Goal: Task Accomplishment & Management: Use online tool/utility

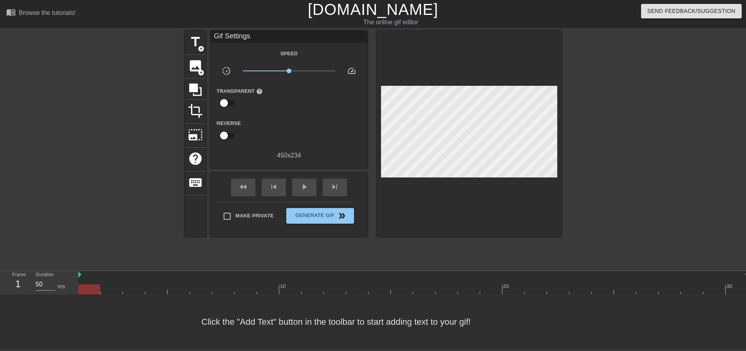
scroll to position [4, 0]
click at [202, 34] on span "title" at bounding box center [195, 41] width 15 height 15
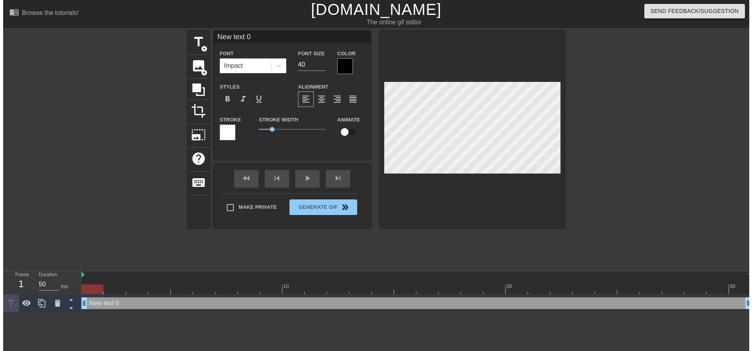
scroll to position [0, 0]
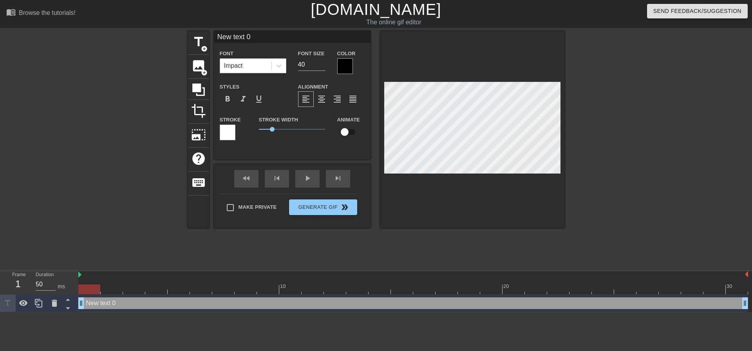
click at [245, 64] on div "Impact" at bounding box center [245, 66] width 51 height 14
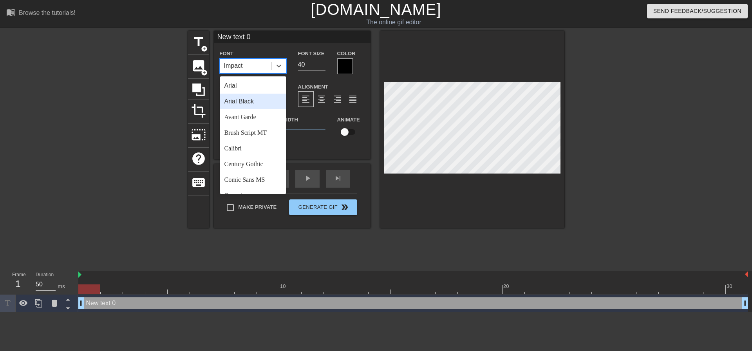
click at [266, 108] on div "Arial Black" at bounding box center [253, 102] width 67 height 16
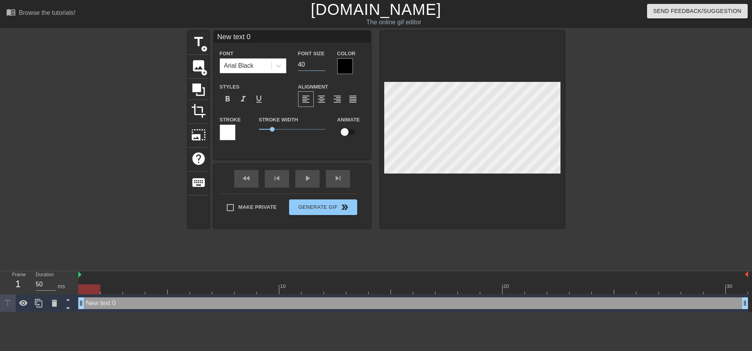
drag, startPoint x: 317, startPoint y: 64, endPoint x: 286, endPoint y: 60, distance: 31.3
click at [286, 60] on div "Font Arial Black Font Size 40 Color" at bounding box center [292, 61] width 157 height 25
type input "20"
click at [318, 95] on span "format_align_center" at bounding box center [321, 98] width 9 height 9
click at [264, 210] on label "Make Private" at bounding box center [249, 207] width 55 height 16
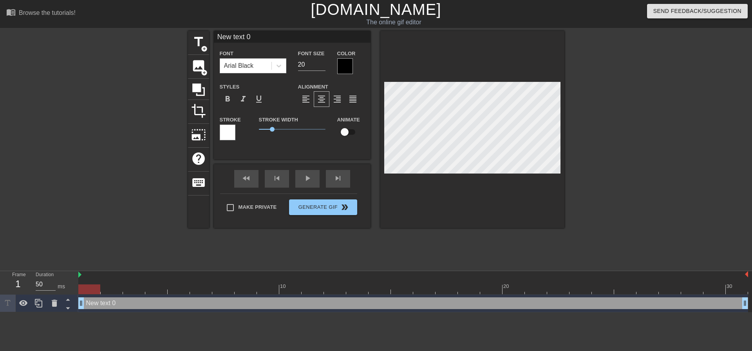
click at [239, 210] on input "Make Private" at bounding box center [230, 207] width 16 height 16
checkbox input "true"
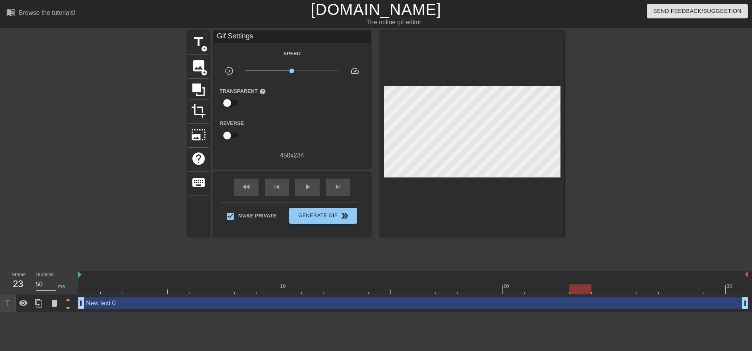
drag, startPoint x: 93, startPoint y: 287, endPoint x: 43, endPoint y: 212, distance: 90.6
click at [0, 244] on div "menu_book Browse the tutorials! Gifntext.com The online gif editor Send Feedbac…" at bounding box center [376, 156] width 752 height 312
click at [589, 188] on div at bounding box center [633, 148] width 118 height 235
click at [571, 170] on div "title add_circle image add_circle crop photo_size_select_large help keyboard Gi…" at bounding box center [376, 148] width 752 height 235
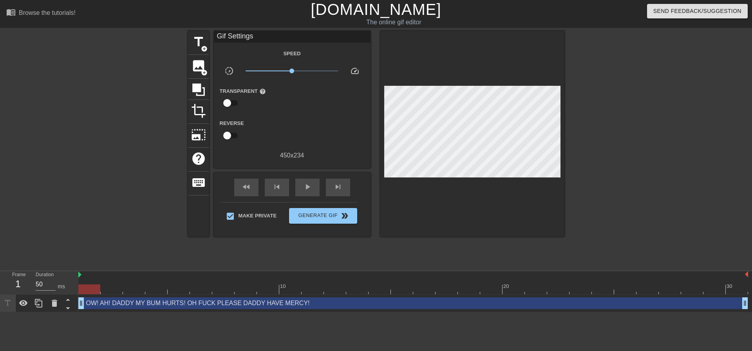
scroll to position [3, 1]
click at [520, 185] on div at bounding box center [472, 134] width 184 height 206
click at [487, 215] on div at bounding box center [472, 134] width 184 height 206
click at [448, 67] on div at bounding box center [472, 134] width 184 height 206
type textarea "OW! AH! DADDY MY BUM HURTS! OH FUCK PLEASE DADDY HAVE MERCY!"
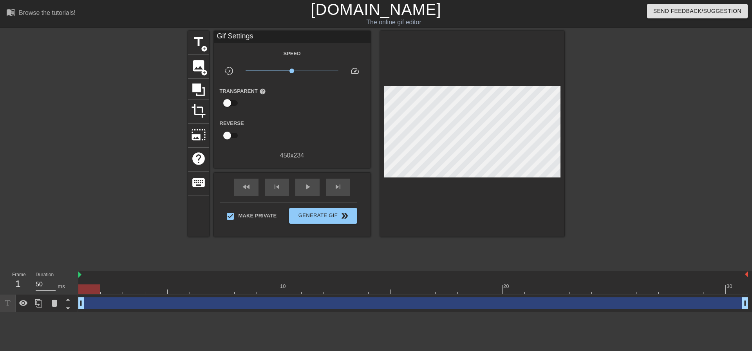
scroll to position [1, 1]
click at [526, 225] on div at bounding box center [472, 134] width 184 height 206
click at [87, 300] on div "drag_handle drag_handle" at bounding box center [413, 303] width 670 height 12
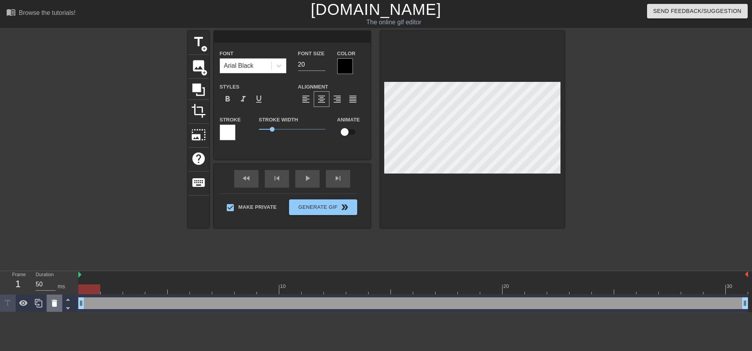
click at [57, 306] on icon at bounding box center [54, 302] width 9 height 9
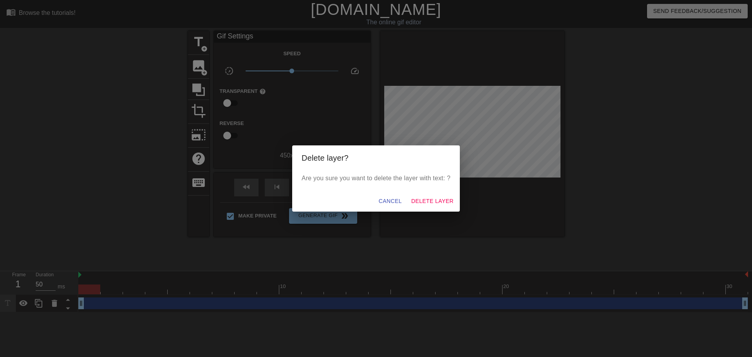
click at [413, 193] on div "Cancel Delete Layer" at bounding box center [376, 201] width 168 height 21
click at [416, 203] on span "Delete Layer" at bounding box center [432, 201] width 42 height 10
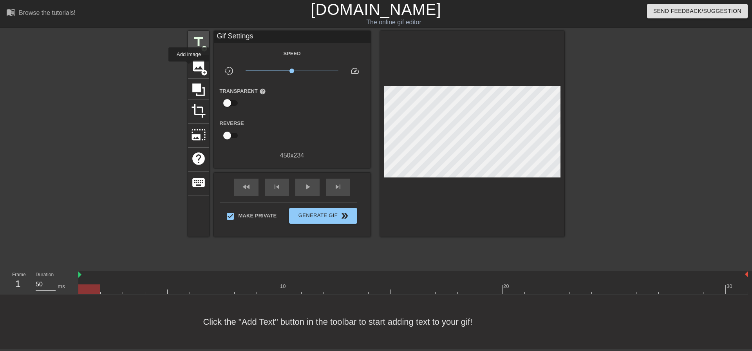
click at [193, 47] on span "title" at bounding box center [198, 41] width 15 height 15
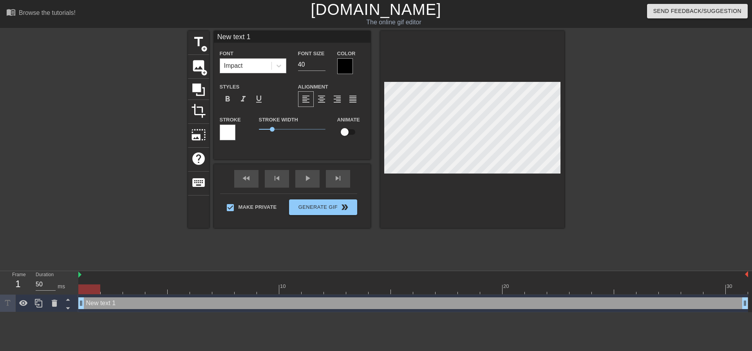
click at [251, 68] on div "Impact" at bounding box center [245, 66] width 51 height 14
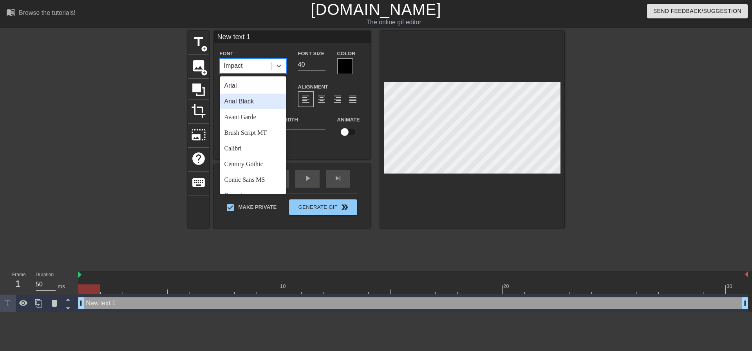
click at [255, 102] on div "Arial Black" at bounding box center [253, 102] width 67 height 16
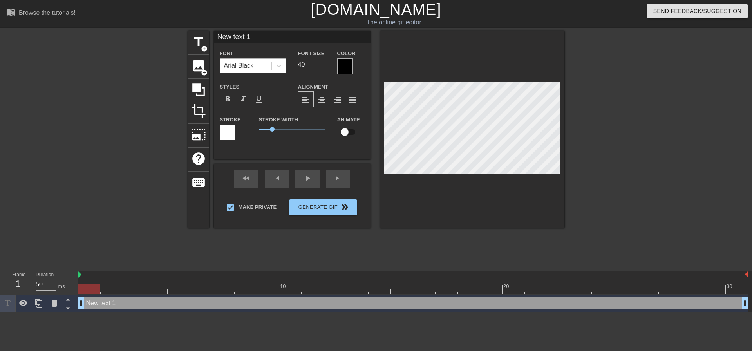
drag, startPoint x: 310, startPoint y: 63, endPoint x: 234, endPoint y: 61, distance: 76.0
click at [225, 63] on div "Font Arial Black Font Size 40 Color" at bounding box center [292, 61] width 157 height 25
type input "20"
paste textarea "OW! AH! DADDY MY BUM HURTS! OH FUCK PLEASE DADDY HAVE MERCY!"
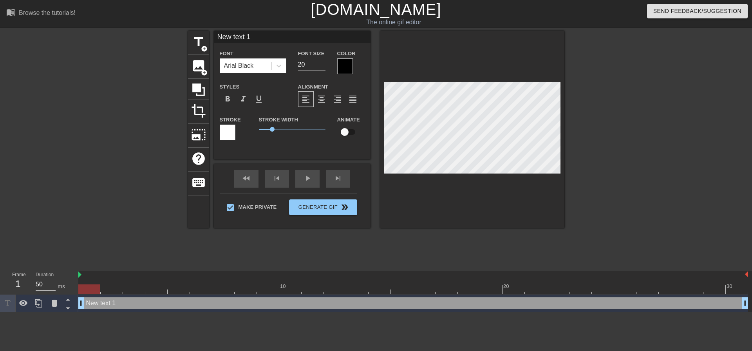
type input "OW! AH! DADDY MY BUM HURTS!OH FUCK PLEASE DADDY HAVE MERCY!"
type textarea "OW! AH! DADDY MY BUM HURTS! OH FUCK PLEASE DADDY HAVE MERCY!"
click at [585, 134] on div at bounding box center [633, 148] width 118 height 235
click at [322, 94] on span "format_align_center" at bounding box center [321, 98] width 9 height 9
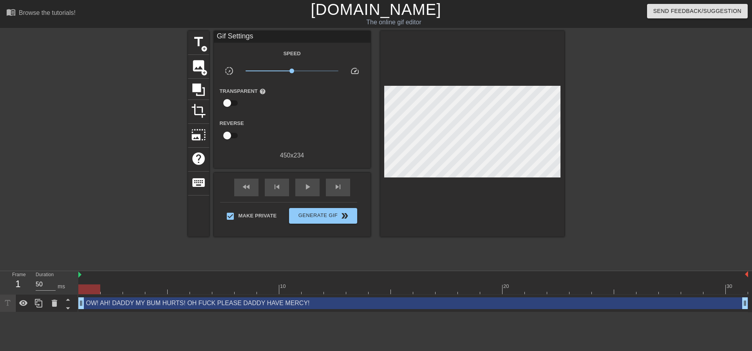
click at [546, 196] on div at bounding box center [472, 134] width 184 height 206
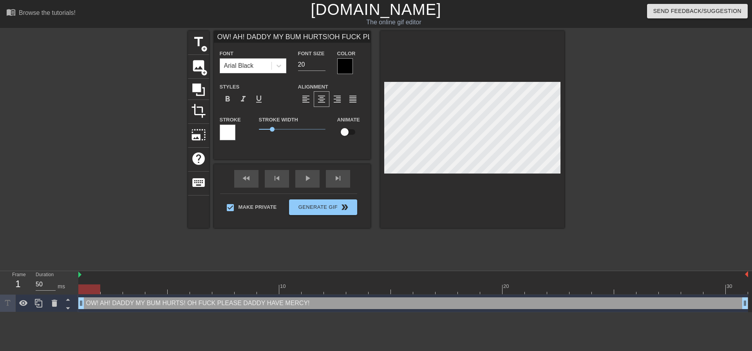
click at [557, 178] on div at bounding box center [472, 129] width 184 height 197
type input "OW! AH! DADDY MY BUM HURTS!OH FUCK PLEASE DADDY HAVE MERCY!"
type textarea "OW! AH! DADDY MY BUM HURTS! OH FUCK PLEASE DADDY HAVE MERCY!"
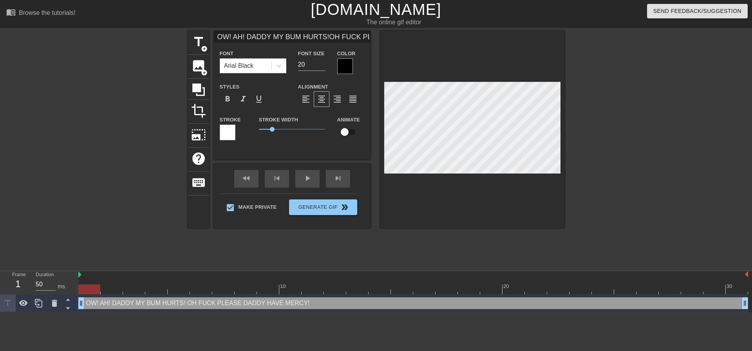
click at [543, 176] on div at bounding box center [472, 129] width 184 height 197
click at [550, 174] on div at bounding box center [472, 129] width 184 height 197
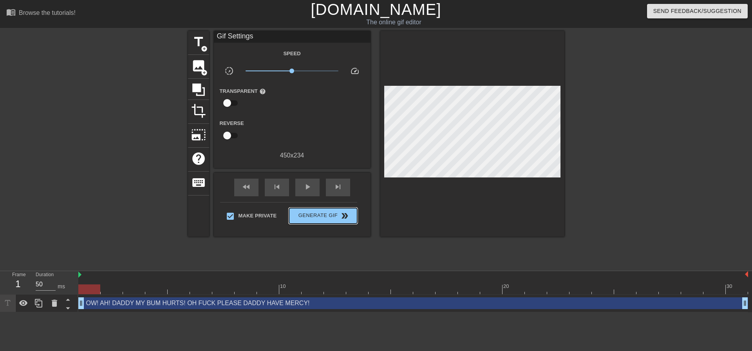
drag, startPoint x: 346, startPoint y: 199, endPoint x: 343, endPoint y: 206, distance: 8.1
click at [341, 206] on div "Make Private Generate Gif double_arrow" at bounding box center [288, 217] width 137 height 31
click at [341, 215] on span "double_arrow" at bounding box center [344, 215] width 9 height 9
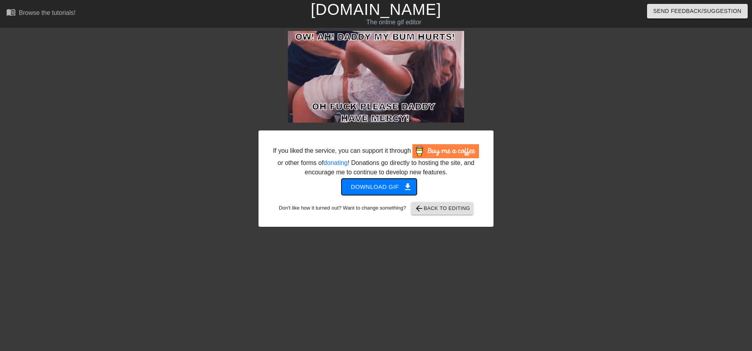
click at [373, 187] on span "Download gif get_app" at bounding box center [379, 187] width 57 height 10
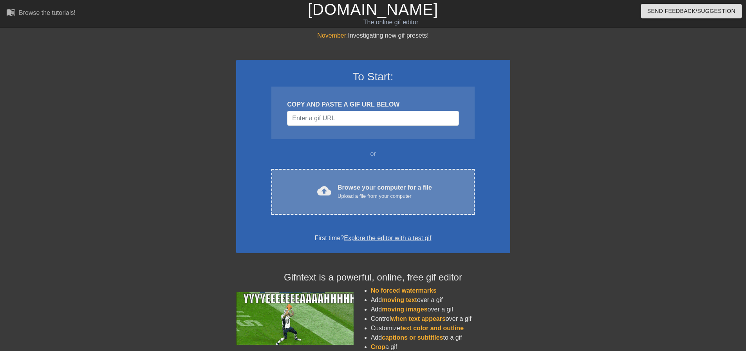
click at [369, 183] on div "Browse your computer for a file Upload a file from your computer" at bounding box center [385, 191] width 94 height 17
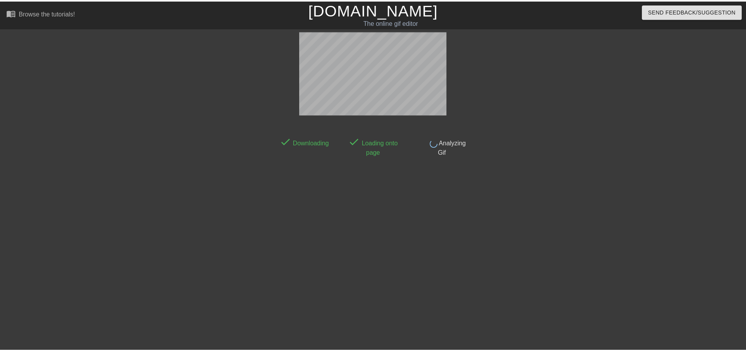
scroll to position [4, 0]
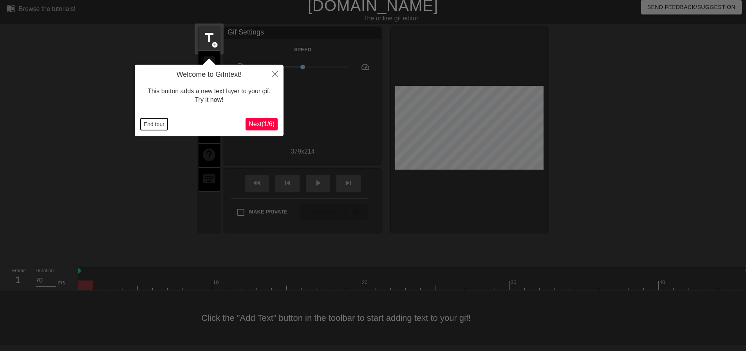
click at [159, 121] on button "End tour" at bounding box center [154, 124] width 27 height 12
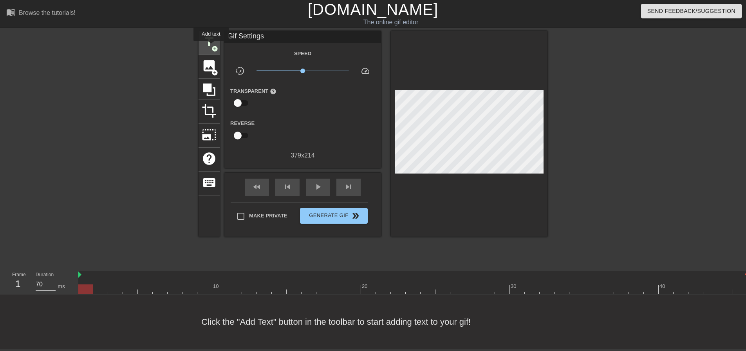
click at [212, 47] on span "add_circle" at bounding box center [215, 48] width 7 height 7
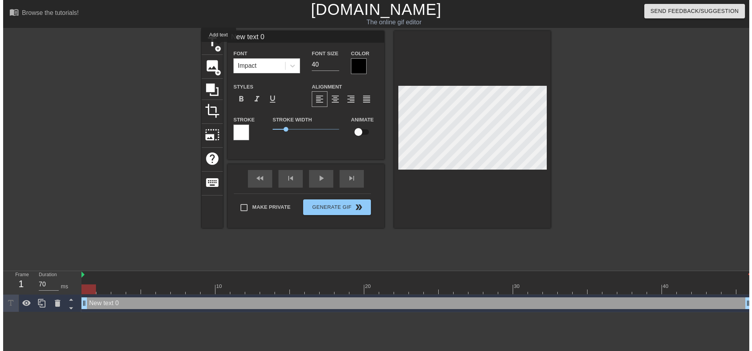
scroll to position [0, 0]
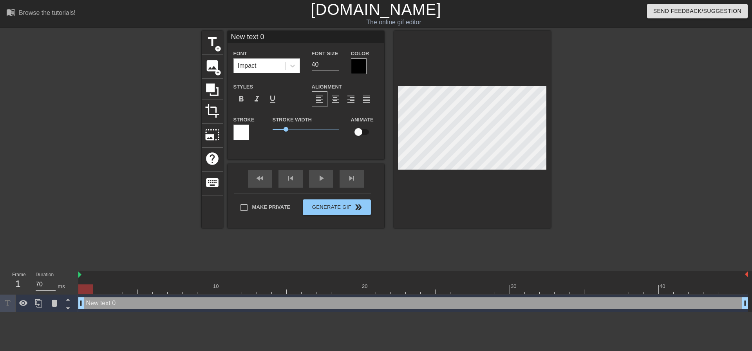
click at [261, 62] on div "Impact" at bounding box center [259, 66] width 51 height 14
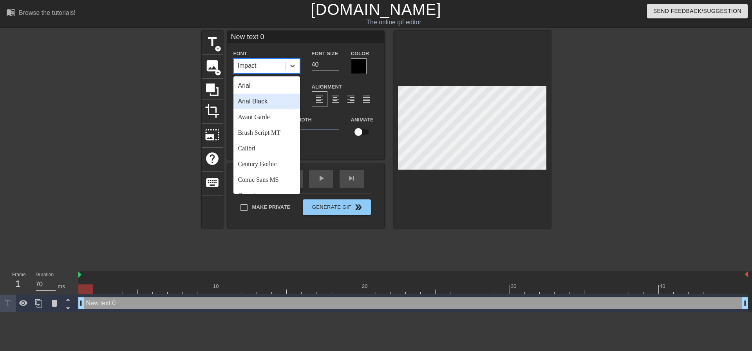
click at [263, 102] on div "Arial Black" at bounding box center [266, 102] width 67 height 16
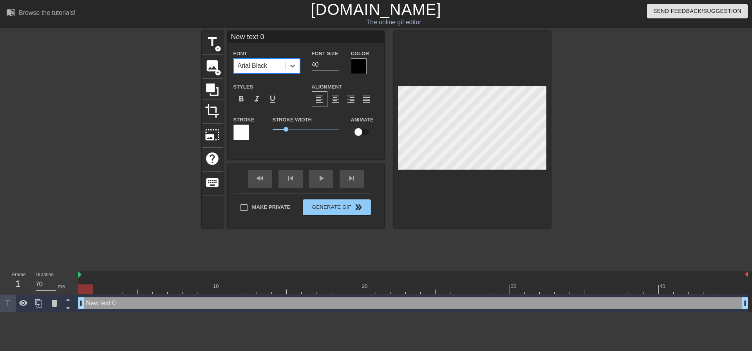
drag, startPoint x: 284, startPoint y: 61, endPoint x: 257, endPoint y: 60, distance: 27.0
click at [269, 60] on div "Font option Arial Black, selected. 0 results available. Select is focused ,type…" at bounding box center [306, 61] width 157 height 25
type input "20"
click at [339, 99] on span "format_align_center" at bounding box center [335, 98] width 9 height 9
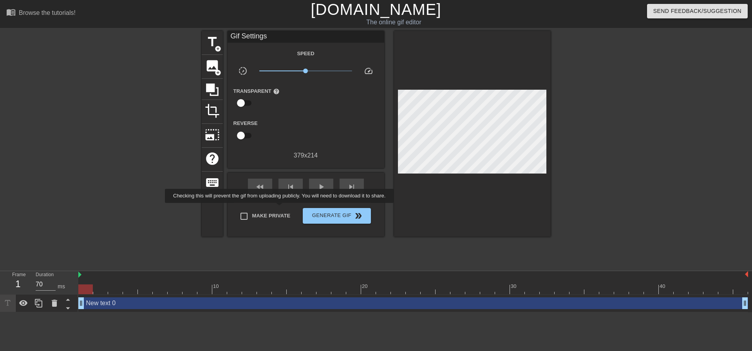
click at [280, 208] on label "Make Private" at bounding box center [263, 216] width 55 height 16
click at [252, 208] on input "Make Private" at bounding box center [244, 216] width 16 height 16
checkbox input "true"
drag, startPoint x: 89, startPoint y: 287, endPoint x: 106, endPoint y: 192, distance: 97.1
click at [53, 256] on div "menu_book Browse the tutorials! Gifntext.com The online gif editor Send Feedbac…" at bounding box center [376, 156] width 752 height 312
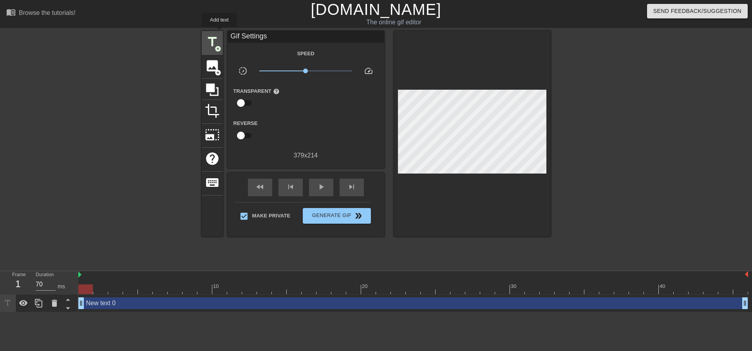
click at [210, 43] on span "title" at bounding box center [212, 41] width 15 height 15
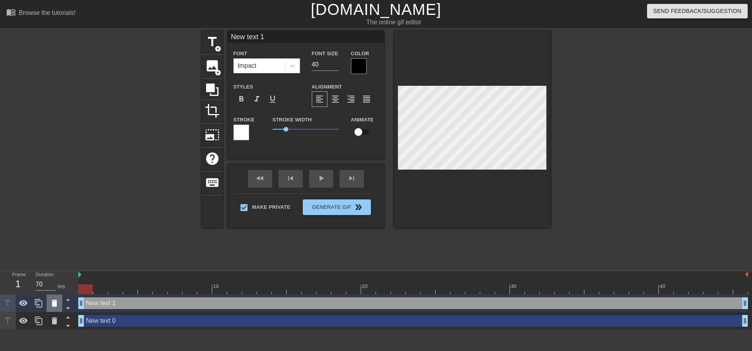
click at [55, 305] on icon at bounding box center [54, 303] width 5 height 7
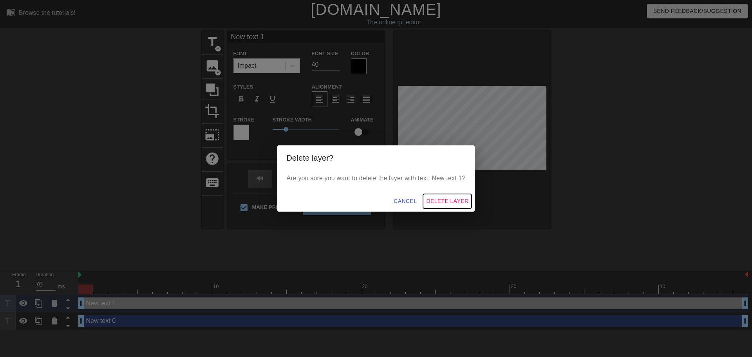
click at [444, 198] on span "Delete Layer" at bounding box center [447, 201] width 42 height 10
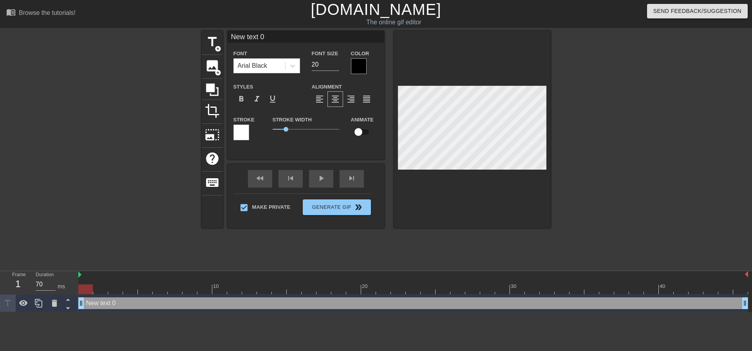
scroll to position [1, 1]
type input "S"
type textarea "S"
type input "SH"
type textarea "SHU"
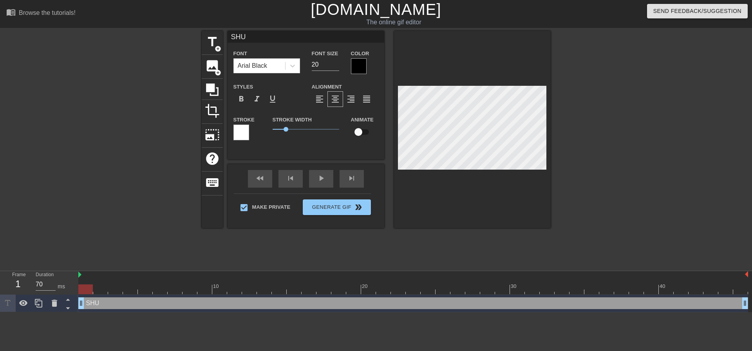
type input "SHUT"
type textarea "SHUT"
type input "SHUT"
type textarea "SHUT"
type input "SHUT U"
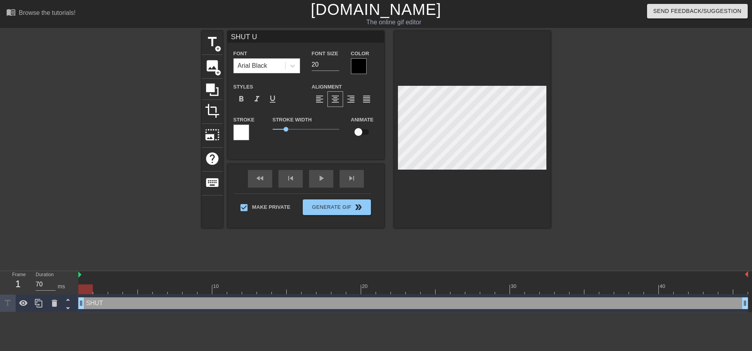
type textarea "SHUT U"
type input "SHUT UP"
type textarea "SHUT UP"
type input "SHUT UP"
type textarea "SHUT UP"
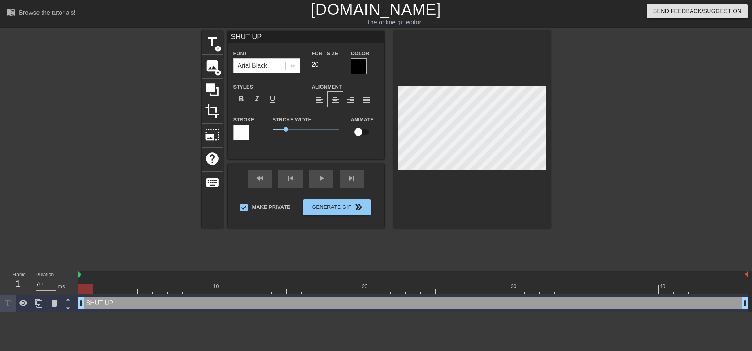
type input "SHUT UP A"
type textarea "SHUT UP A"
type input "SHUT UP AN"
type textarea "SHUT UP AN"
type input "SHUT UP AND"
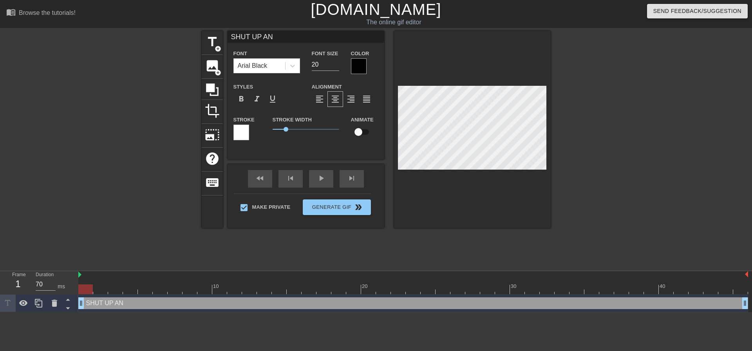
type textarea "SHUT UP AND"
type input "SHUT UP AND"
type textarea "SHUT UP AND"
type input "SHUT UP AND S"
type textarea "SHUT UP AND S"
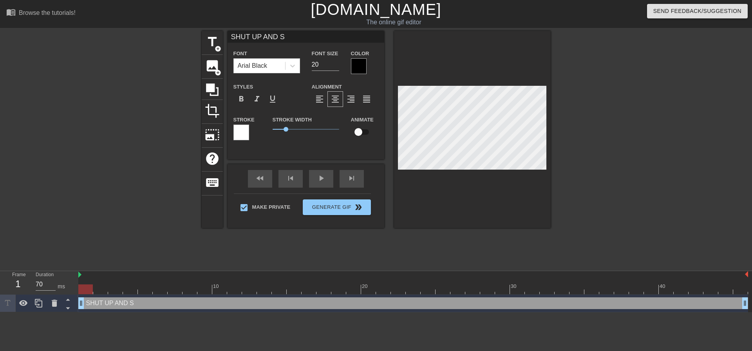
type input "SHUT UP AND ST"
type textarea "SHUT UP AND ST"
type input "SHUT UP AND STO"
type textarea "SHUT UP AND STO"
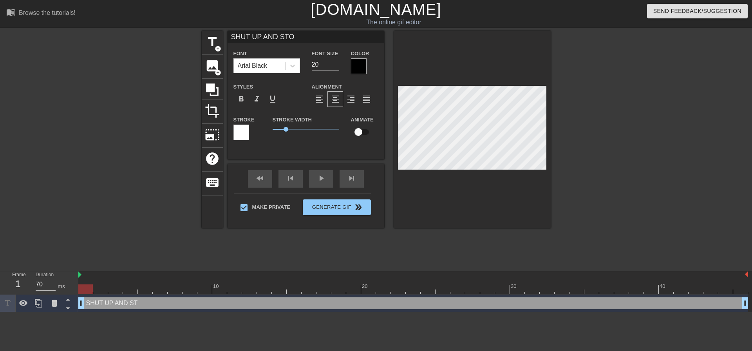
type input "SHUT UP AND STOP"
type textarea "SHUT UP AND STOP"
click at [335, 66] on input "19" at bounding box center [325, 64] width 27 height 13
click at [335, 66] on input "18" at bounding box center [325, 64] width 27 height 13
type input "17"
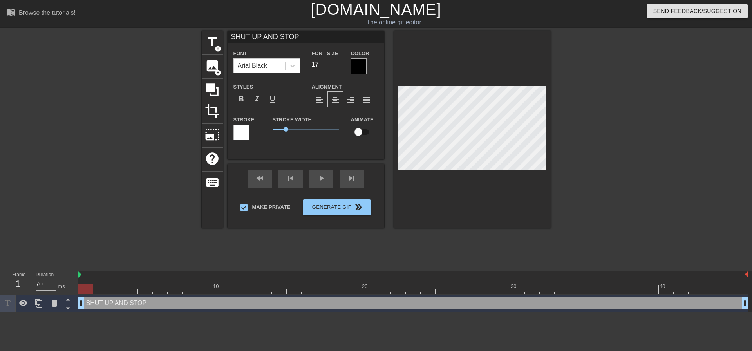
click at [335, 66] on input "17" at bounding box center [325, 64] width 27 height 13
type input "SHUT UP AND STOP"
type textarea "SHUT UP AND STOP"
type input "SHUT UP AND STOP C"
type textarea "SHUT UP AND STOP C"
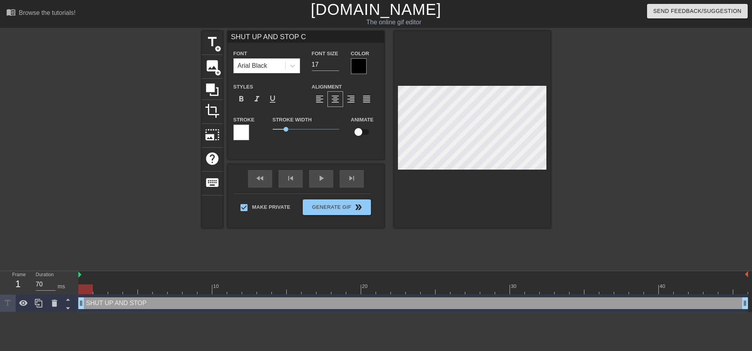
type input "SHUT UP AND STOP CR"
type textarea "SHUT UP AND STOP CR"
type input "SHUT UP AND STOP CRY"
type textarea "SHUT UP AND STOP CRY"
type input "SHUT UP AND STOP CRYI"
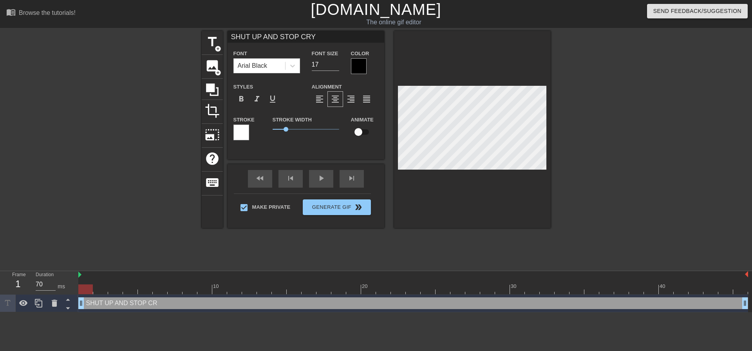
type textarea "SHUT UP AND STOP CRYI"
type input "SHUT UP AND STOP CRYIN"
type textarea "SHUT UP AND STOP CRYIN"
type input "SHUT UP AND STOP CRYING"
type textarea "SHUT UP AND STOP CRYING"
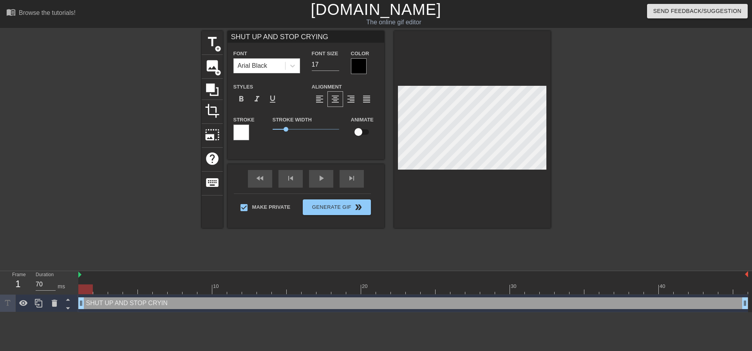
scroll to position [1, 5]
type input "SHUT UP AND STOP CRYING"
type textarea "SHUT UP AND STOP CRYING"
type input "SHUT UP AND STOP CRYING"
type textarea "SHUT UP AND STOP CRYING"
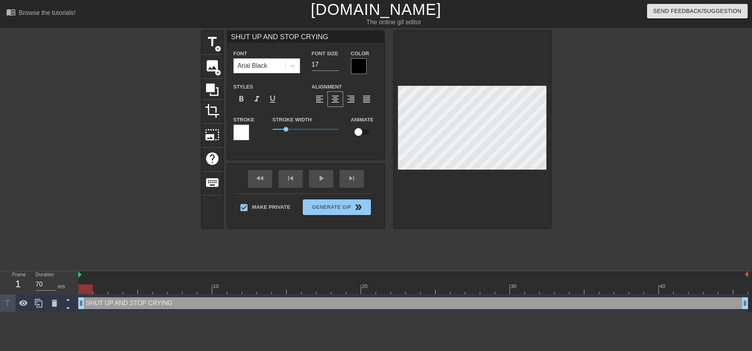
type input "SHUT UP AND STOP CRYING!"
type textarea "SHUT UP AND STOP CRYING!"
type input "SHUT UP AND STOP CRYING!"
type textarea "SHUT UP AND STOP CRYING!"
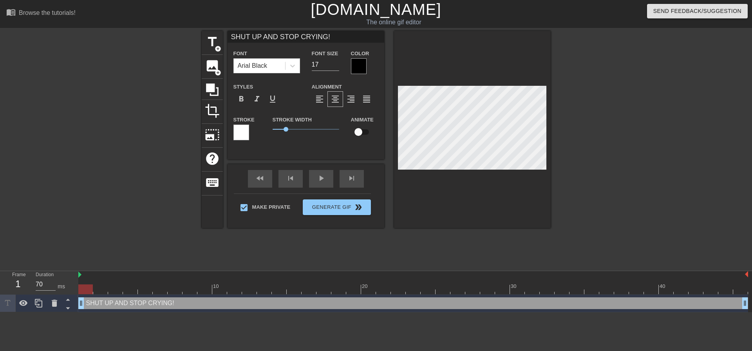
type input "SHUT UP AND STOP CRYING!T"
type textarea "SHUT UP AND STOP CRYING! T"
type input "SHUT UP AND STOP CRYING!TA"
type textarea "SHUT UP AND STOP CRYING! TA"
type input "SHUT UP AND STOP CRYING!TAK"
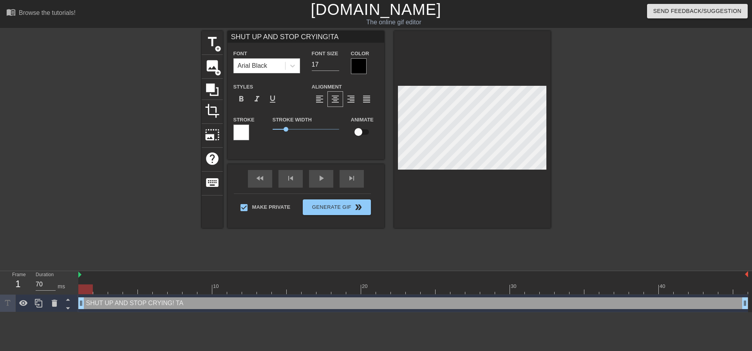
type textarea "SHUT UP AND STOP CRYING! TAK"
type input "SHUT UP AND STOP CRYING!TAK"
type textarea "SHUT UP AND STOP CRYING! TAK"
type input "SHUT UP AND STOP CRYING!TAK E"
type textarea "SHUT UP AND STOP CRYING! TAK E"
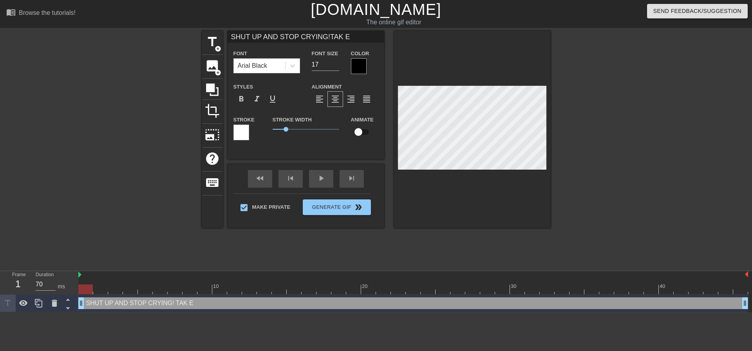
type input "SHUT UP AND STOP CRYING!TAK"
type textarea "SHUT UP AND STOP CRYING! TAK"
type input "SHUT UP AND STOP CRYING!TAK"
type textarea "SHUT UP AND STOP CRYING! TAK"
type input "SHUT UP AND STOP CRYING!TAKE"
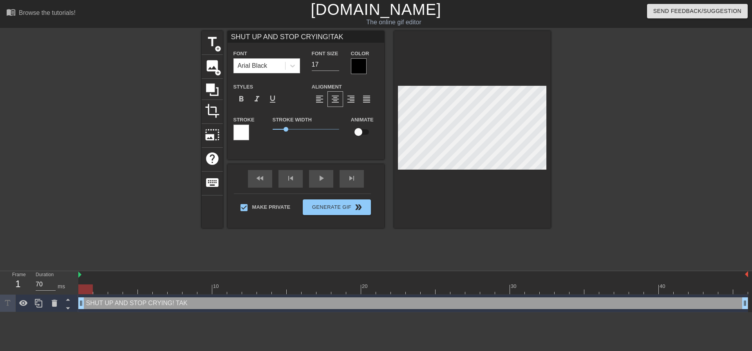
type textarea "SHUT UP AND STOP CRYING! TAKE"
type input "SHUT UP AND STOP CRYING!TAKE"
type textarea "SHUT UP AND STOP CRYING! TAKE"
type input "SHUT UP AND STOP CRYING!TAKE I"
type textarea "SHUT UP AND STOP CRYING! TAKE I"
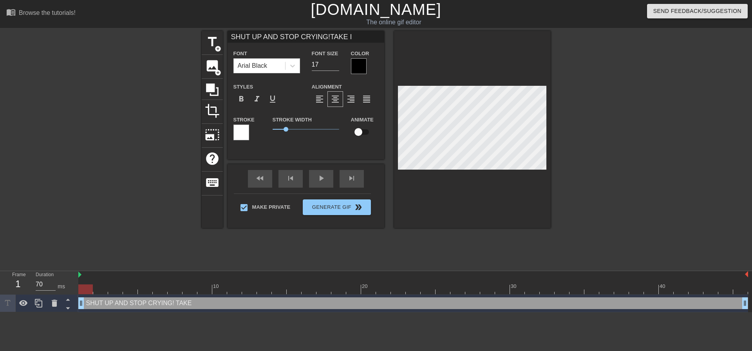
type input "SHUT UP AND STOP CRYING!TAKE IT"
type textarea "SHUT UP AND STOP CRYING! TAKE IT"
type input "SHUT UP AND STOP CRYING!TAKE IT"
type textarea "SHUT UP AND STOP CRYING! TAKE IT"
type input "SHUT UP AND STOP CRYING!TAKE IT L"
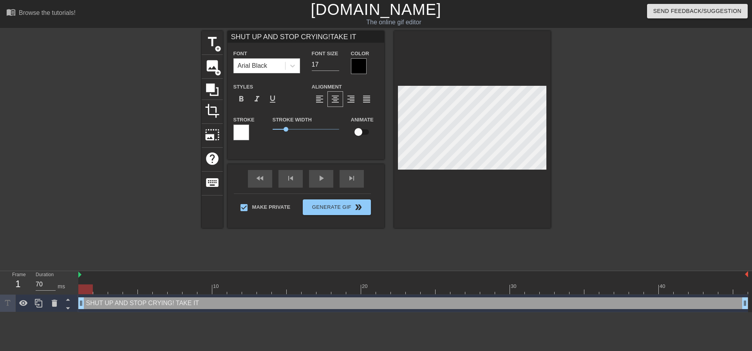
type textarea "SHUT UP AND STOP CRYING! TAKE IT L"
type input "SHUT UP AND STOP CRYING!TAKE IT LI"
type textarea "SHUT UP AND STOP CRYING! TAKE IT LI"
type input "SHUT UP AND STOP CRYING!TAKE IT LIK"
type textarea "SHUT UP AND STOP CRYING! TAKE IT LIK"
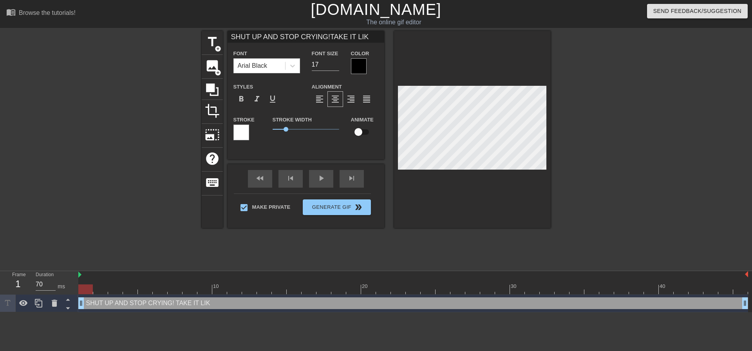
type input "SHUT UP AND STOP CRYING!TAKE IT LIKE"
type textarea "SHUT UP AND STOP CRYING! TAKE IT LIKE"
type input "SHUT UP AND STOP CRYING!TAKE IT LIKE A"
type textarea "SHUT UP AND STOP CRYING! TAKE IT LIKE A"
type input "SHUT UP AND STOP CRYING!TAKE IT LIKE A"
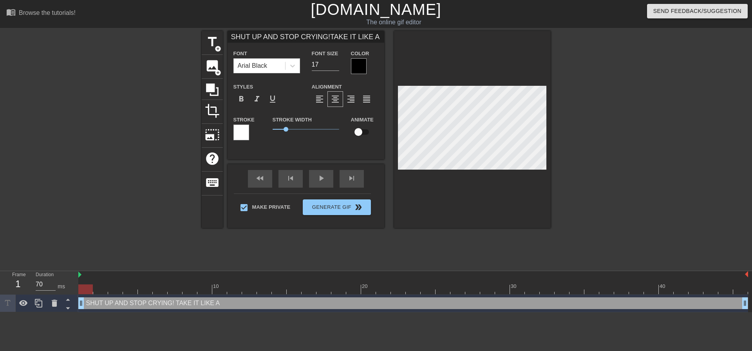
type textarea "SHUT UP AND STOP CRYING! TAKE IT LIKE A"
type input "SHUT UP AND STOP CRYING!TAKE IT LIKE A G"
type textarea "SHUT UP AND STOP CRYING! TAKE IT LIKE A GO"
type input "SHUT UP AND STOP CRYING!TAKE IT LIKE A GOO"
type textarea "SHUT UP AND STOP CRYING! TAKE IT LIKE A GOO"
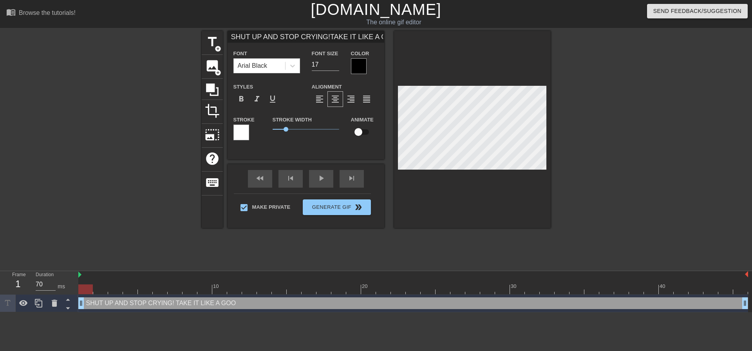
scroll to position [1, 4]
type input "SHUT UP AND STOP CRYING!TAKE IT LIKE A GOOD"
type textarea "SHUT UP AND STOP CRYING! TAKE IT LIKE A GOOD"
type input "SHUT UP AND STOP CRYING!TAKE IT LIKE A GOOD"
type textarea "SHUT UP AND STOP CRYING! TAKE IT LIKE A GOOD"
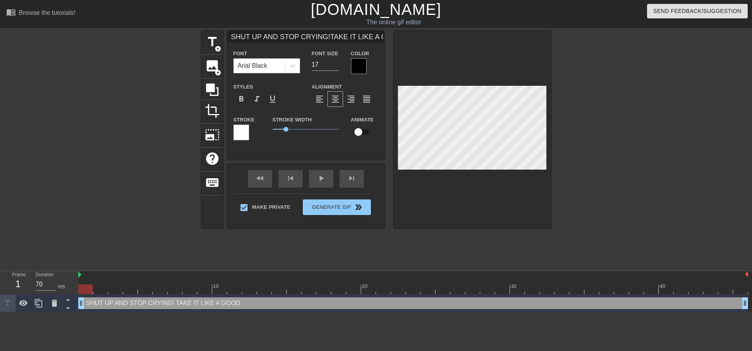
type input "SHUT UP AND STOP CRYING!TAKE IT LIKE A GOOD"
type textarea "SHUT UP AND STOP CRYING! TAKE IT LIKE A GOOD"
type input "SHUT UP AND STOP CRYING!TAKE IT LIKE A GOO"
type textarea "SHUT UP AND STOP CRYING! TAKE IT LIKE A GOO"
type input "SHUT UP AND STOP CRYING!TAKE IT LIKE A GOOD"
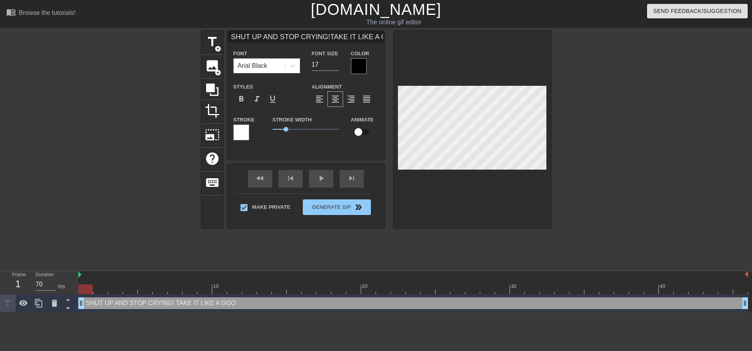
type textarea "SHUT UP AND STOP CRYING! TAKE IT LIKE A GOOD"
type input "SHUT UP AND STOP CRYING!TAKE IT LIKE A GOOD"
type textarea "SHUT UP AND STOP CRYING! TAKE IT LIKE A GOOD"
type input "SHUT UP AND STOP CRYING!TAKE IT LIKE A GOOD G"
type textarea "SHUT UP AND STOP CRYING! TAKE IT LIKE A GOOD G"
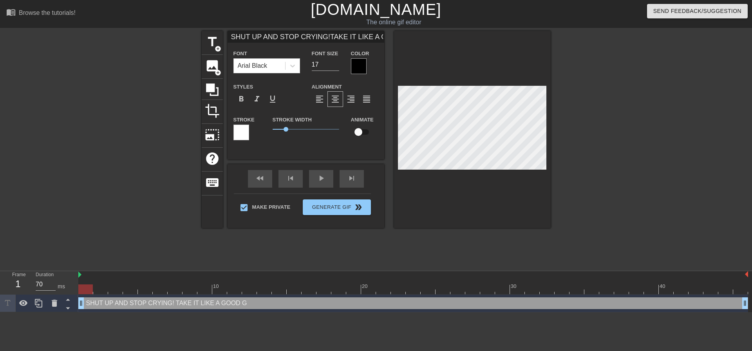
type input "SHUT UP AND STOP CRYING!TAKE IT LIKE A GOOD GI"
type textarea "SHUT UP AND STOP CRYING! TAKE IT LIKE A GOOD GI"
type input "SHUT UP AND STOP CRYING!TAKE IT LIKE A GOOD GIR"
type textarea "SHUT UP AND STOP CRYING! TAKE IT LIKE A GOOD GIR"
type input "SHUT UP AND STOP CRYING!TAKE IT LIKE A GOOD GIRL"
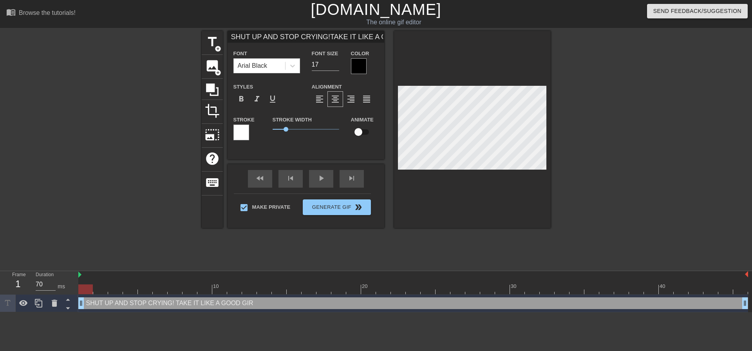
type textarea "SHUT UP AND STOP CRYING! TAKE IT LIKE A GOOD GIRL"
type input "SHUT UP AND STOP CRYING!TAKE IT LIKE A GOOD GIRL"
type textarea "SHUT UP AND STOP CRYING! TAKE IT LIKE A GOOD GIRL"
type input "SHUT UP AND STOP CRYING!TAKE IT LIKE A GOOD GIRL F"
type textarea "SHUT UP AND STOP CRYING! TAKE IT LIKE A GOOD GIRL FO"
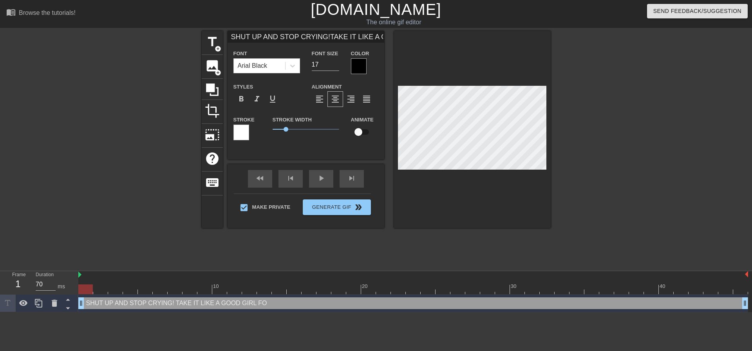
type input "SHUT UP AND STOP CRYING!TAKE IT LIKE A GOOD GIRL FOR"
type textarea "SHUT UP AND STOP CRYING! TAKE IT LIKE A GOOD GIRL FOR"
type input "SHUT UP AND STOP CRYING!TAKE IT LIKE A GOOD GIRL FOR"
type textarea "SHUT UP AND STOP CRYING! TAKE IT LIKE A GOOD GIRL FOR"
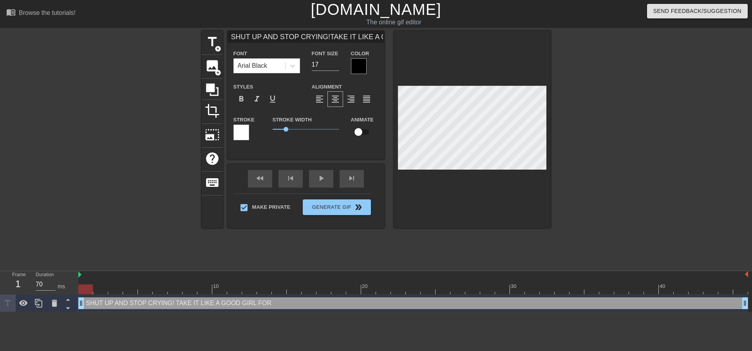
type input "SHUT UP AND STOP CRYING!TAKE IT LIKE A GOOD GIRL FORF"
type textarea "SHUT UP AND STOP CRYING! TAKE IT LIKE A GOOD GIRL FOR F"
type input "SHUT UP AND STOP CRYING!TAKE IT LIKE A GOOD GIRL FOR"
type textarea "SHUT UP AND STOP CRYING! TAKE IT LIKE A GOOD GIRL FOR"
type input "SHUT UP AND STOP CRYING!TAKE IT LIKE A GOOD GIRL FORD"
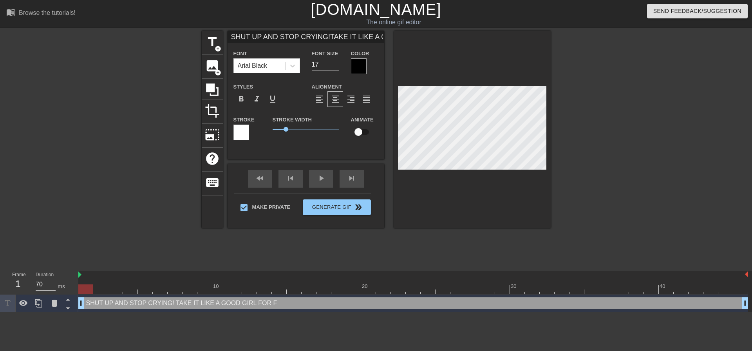
type textarea "SHUT UP AND STOP CRYING! TAKE IT LIKE A GOOD GIRL FOR D"
type input "SHUT UP AND STOP CRYING!TAKE IT LIKE A GOOD GIRL FORDA"
type textarea "SHUT UP AND STOP CRYING! TAKE IT LIKE A GOOD GIRL FOR DA"
type input "SHUT UP AND STOP CRYING!TAKE IT LIKE A GOOD GIRL FORDAD"
type textarea "SHUT UP AND STOP CRYING! TAKE IT LIKE A GOOD GIRL FOR DAD"
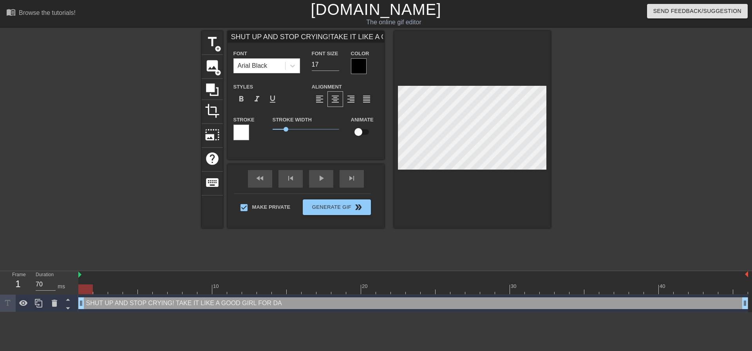
type input "SHUT UP AND STOP CRYING!TAKE IT LIKE A GOOD GIRL FORDADD"
type textarea "SHUT UP AND STOP CRYING! TAKE IT LIKE A GOOD GIRL FOR DADD"
type input "SHUT UP AND STOP CRYING!TAKE IT LIKE A GOOD GIRL FORDADDY"
type textarea "SHUT UP AND STOP CRYING! TAKE IT LIKE A GOOD GIRL FOR DADDY"
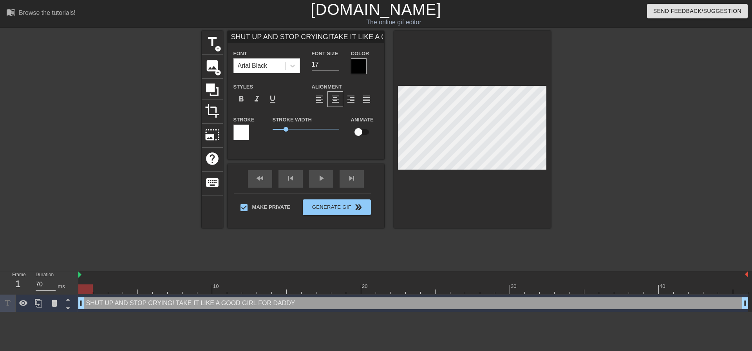
type input "SHUT UP AND STOP CRYING!TAKE IT LIKE A GOOD GIRL FORDADDY!"
type textarea "SHUT UP AND STOP CRYING! TAKE IT LIKE A GOOD GIRL FOR DADDY!"
drag, startPoint x: 504, startPoint y: 200, endPoint x: 507, endPoint y: 193, distance: 7.6
click at [504, 199] on div at bounding box center [472, 129] width 157 height 197
type input "SHUT UP AND STOP CRYING!TAKE IT LIKE A GOOD GIRL FORDADDY!"
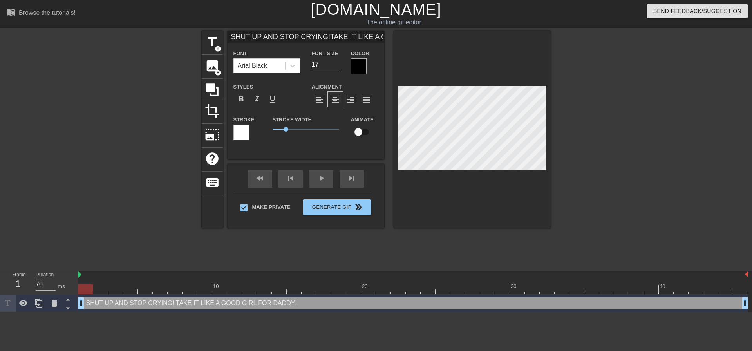
type textarea "SHUT UP AND STOP CRYING! TAKE IT LIKE A GOOD GIRL FOR DADDY!"
type input "SHUT UP AND STOP CRYING!TAKE IT LIKE A GOOD GIRL FORDADDY!"
type textarea "SHUT UP AND STOP CRYING! TAKE IT LIKE A GOOD GIRL FOR DADDY!"
type input "SHUT UP AND STOP CRYING!TAKE IT LIKE A GOOD GIRL FORDADDY!"
type textarea "SHUT UP AND STOP CRYING! TAKE IT LIKE A GOOD GIRL FOR DADDY!"
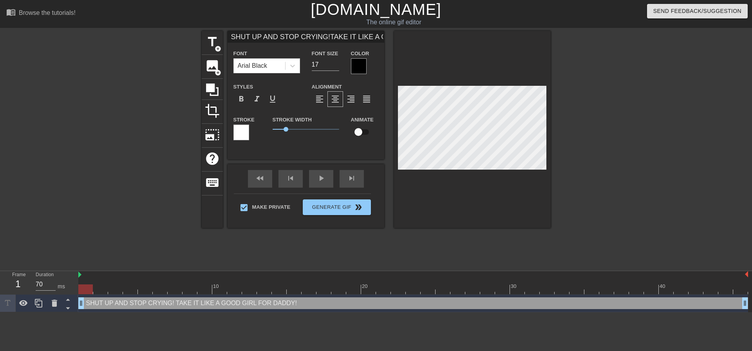
type input "SHUT UP AND STOP CRYING!TAKE IT LIKE A GOOD GIRL FORDADDY!"
type textarea "SHUT UP AND STOP CRYING! TAKE IT LIKE A GOOD GIRL FOR DADDY!"
type input "SHUT UP AND STOP CRYING!TAKE IT LIKE A GOOD GIRL FORDADDY!"
type textarea "SHUT UP AND STOP CRYING! TAKE IT LIKE A GOOD GIRL FOR DADDY!"
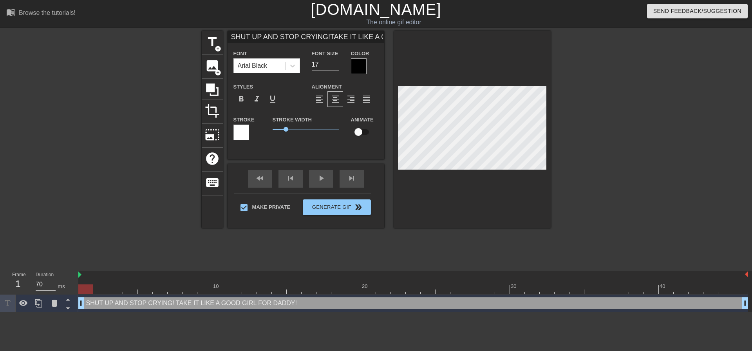
click at [592, 122] on div at bounding box center [619, 148] width 118 height 235
click at [625, 105] on div at bounding box center [619, 148] width 118 height 235
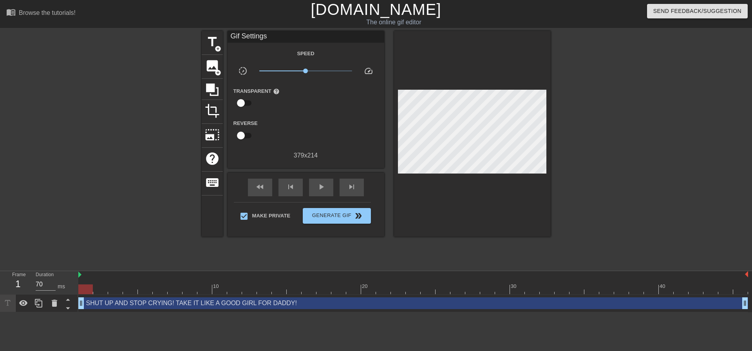
drag, startPoint x: 602, startPoint y: 136, endPoint x: 391, endPoint y: 146, distance: 211.8
click at [602, 136] on div at bounding box center [619, 148] width 118 height 235
click at [351, 211] on span "Generate Gif double_arrow" at bounding box center [336, 215] width 61 height 9
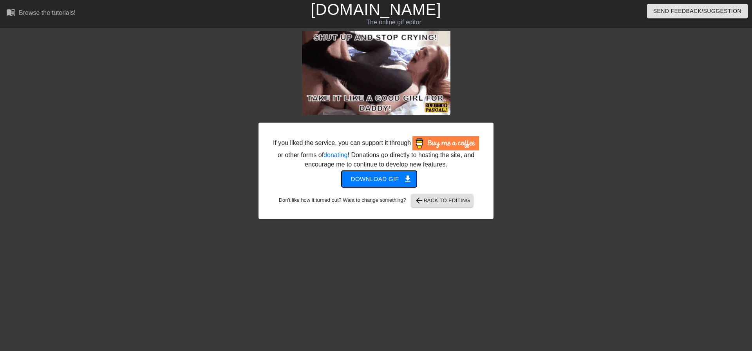
click at [407, 178] on span "get_app" at bounding box center [407, 178] width 9 height 9
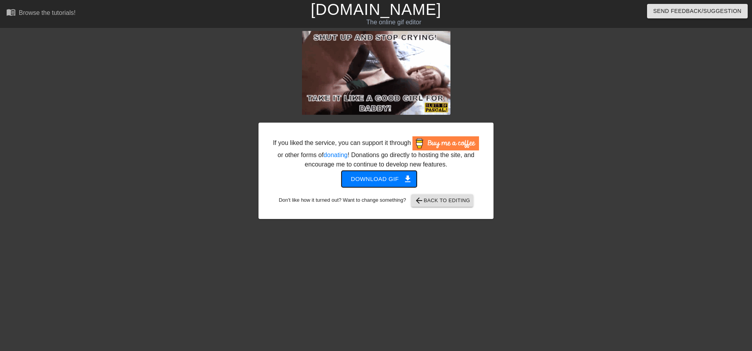
click at [397, 174] on span "Download gif get_app" at bounding box center [379, 179] width 57 height 10
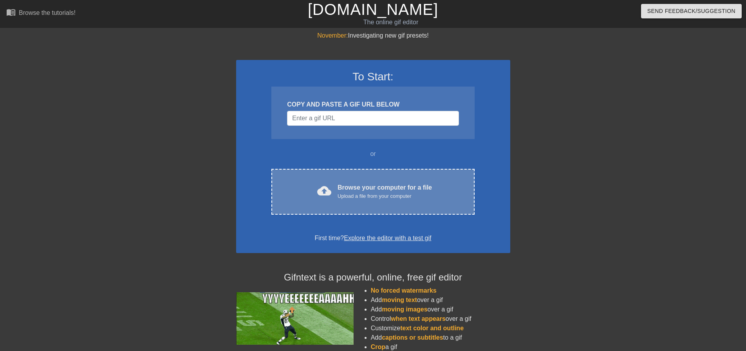
click at [392, 195] on div "Upload a file from your computer" at bounding box center [385, 196] width 94 height 8
click at [399, 197] on div "Upload a file from your computer" at bounding box center [385, 196] width 94 height 8
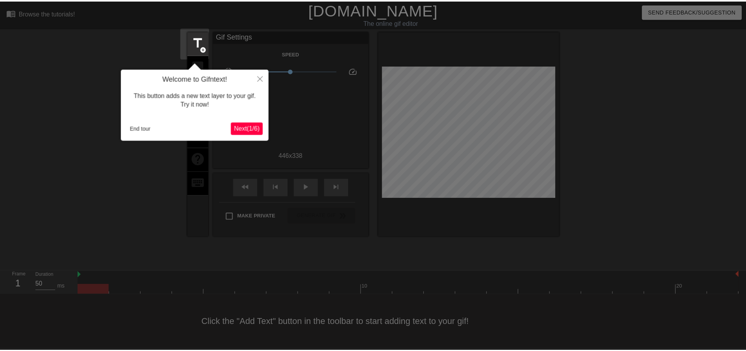
scroll to position [4, 0]
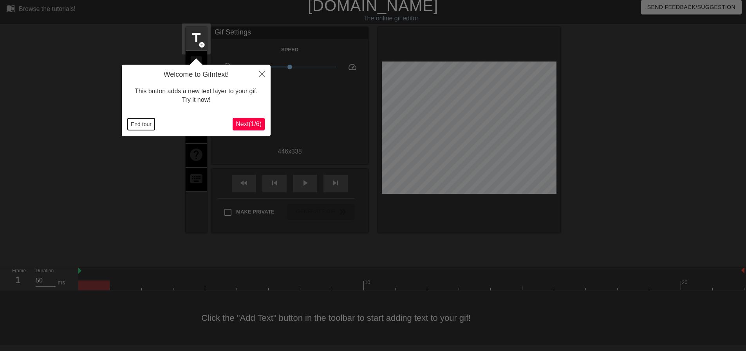
click at [148, 123] on button "End tour" at bounding box center [141, 124] width 27 height 12
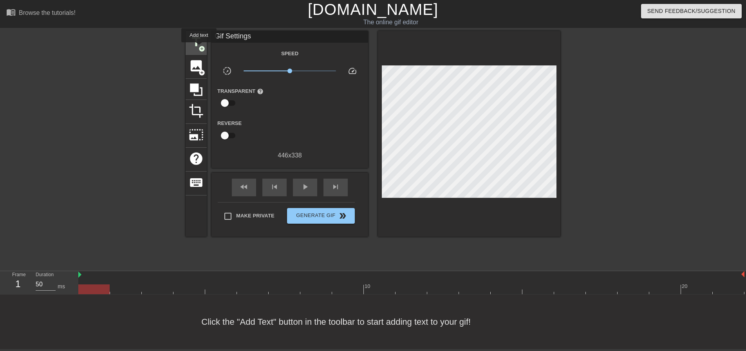
click at [199, 47] on span "add_circle" at bounding box center [202, 48] width 7 height 7
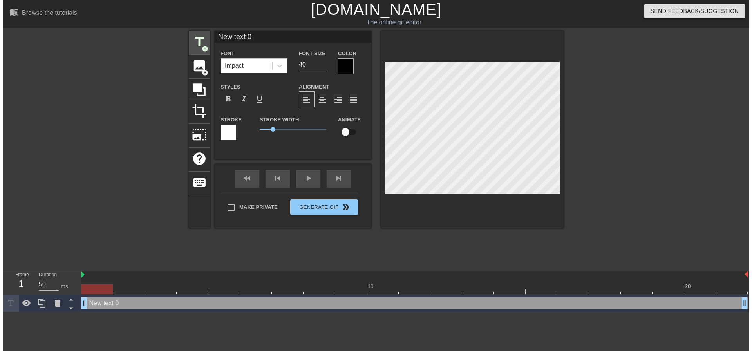
scroll to position [0, 0]
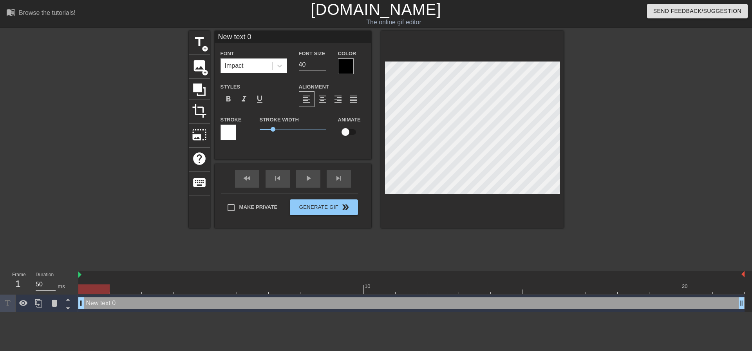
click at [269, 61] on div "Impact" at bounding box center [246, 66] width 51 height 14
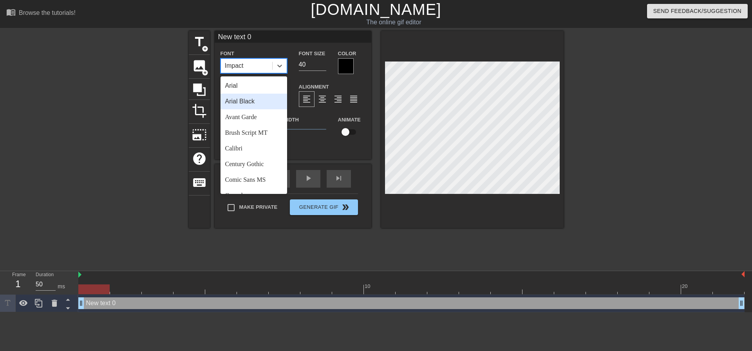
click at [261, 103] on div "Arial Black" at bounding box center [254, 102] width 67 height 16
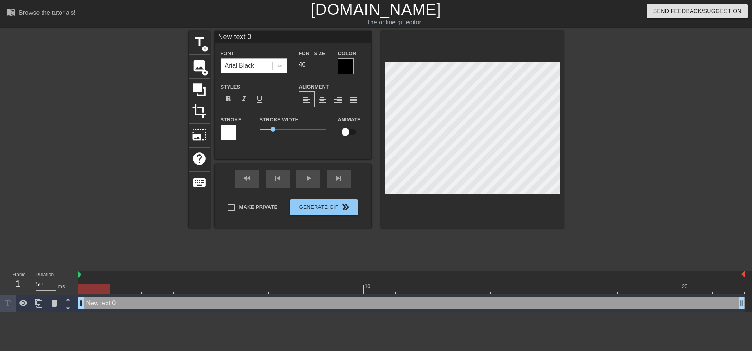
drag, startPoint x: 309, startPoint y: 63, endPoint x: 223, endPoint y: 58, distance: 86.3
click at [291, 62] on div "Font Arial Black Font Size 40 Color" at bounding box center [293, 61] width 157 height 25
type input "20"
click at [331, 92] on div "format_align_right" at bounding box center [338, 99] width 16 height 16
click at [326, 96] on span "format_align_center" at bounding box center [322, 98] width 9 height 9
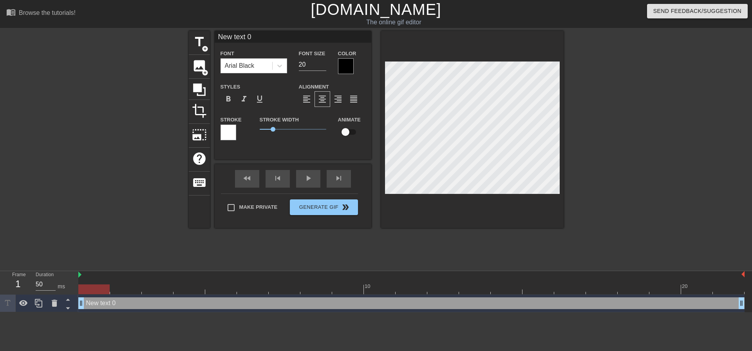
click at [251, 207] on label "Make Private" at bounding box center [250, 207] width 55 height 16
click at [239, 207] on input "Make Private" at bounding box center [231, 207] width 16 height 16
checkbox input "true"
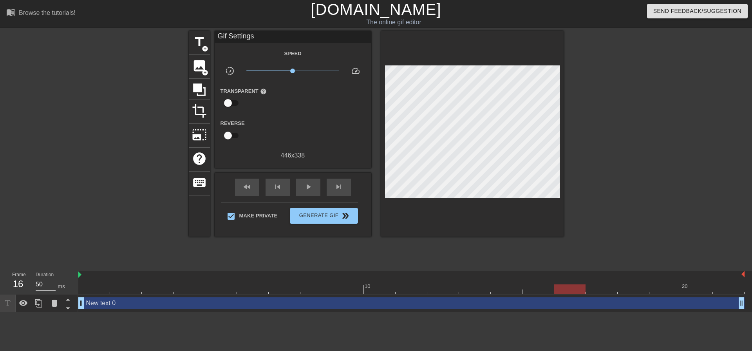
drag, startPoint x: 107, startPoint y: 287, endPoint x: 0, endPoint y: 255, distance: 111.5
click at [0, 260] on div "menu_book Browse the tutorials! [DOMAIN_NAME] The online gif editor Send Feedba…" at bounding box center [376, 156] width 752 height 312
